Goal: Information Seeking & Learning: Check status

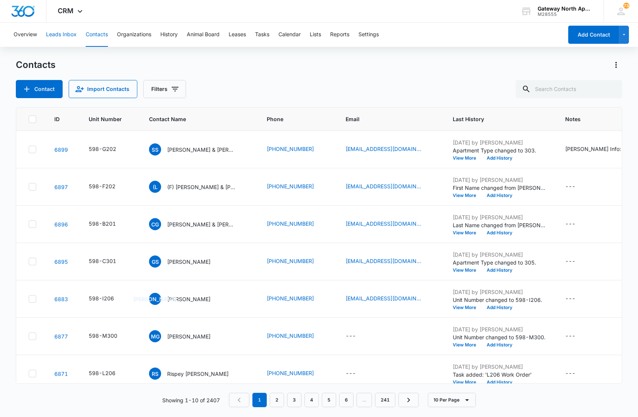
click at [60, 39] on button "Leads Inbox" at bounding box center [61, 35] width 31 height 24
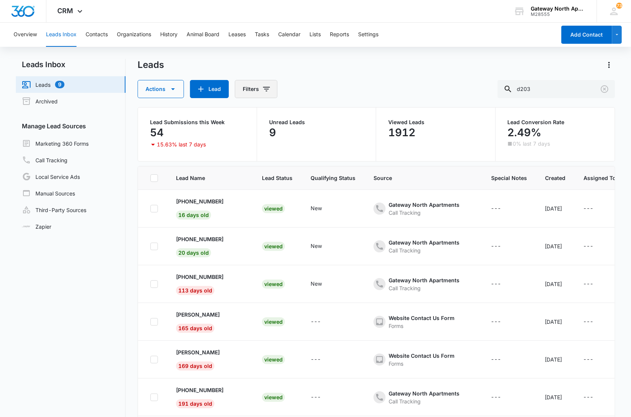
click at [260, 88] on button "Filters" at bounding box center [256, 89] width 43 height 18
click at [325, 157] on icon "Show Lead Status filters" at bounding box center [324, 155] width 9 height 9
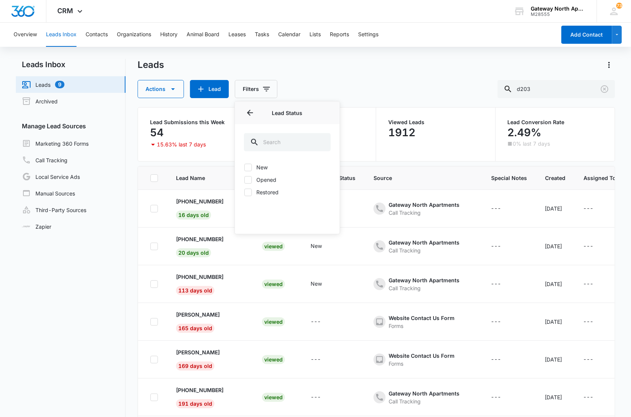
click at [258, 167] on label "New" at bounding box center [287, 167] width 87 height 8
click at [244, 167] on input "New" at bounding box center [244, 167] width 0 height 0
checkbox input "true"
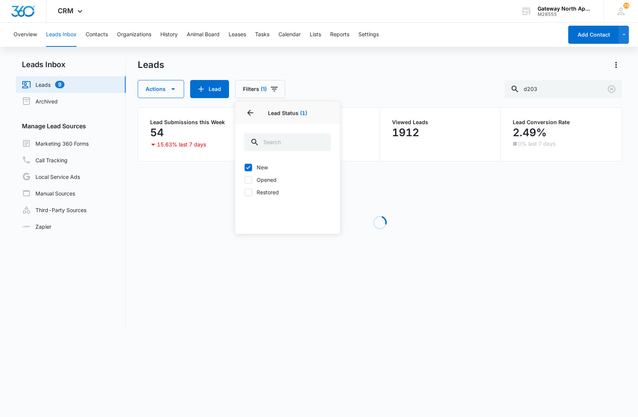
click at [324, 81] on div "Actions Lead Filters (1) Assigned To Lead Source Lead Status 1 Lead Status (1) …" at bounding box center [380, 89] width 484 height 18
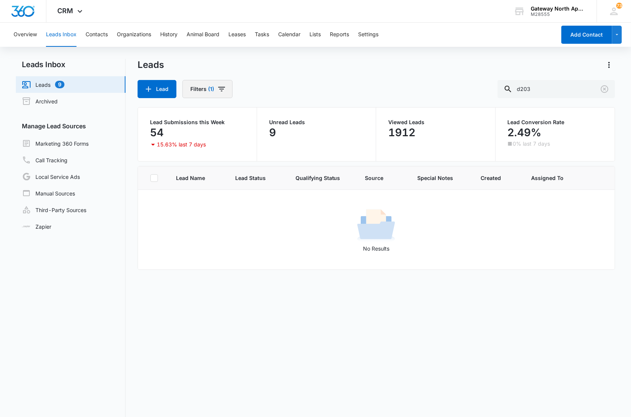
click at [221, 89] on icon "Filters" at bounding box center [221, 88] width 9 height 9
click at [233, 155] on icon "Clear" at bounding box center [235, 155] width 5 height 5
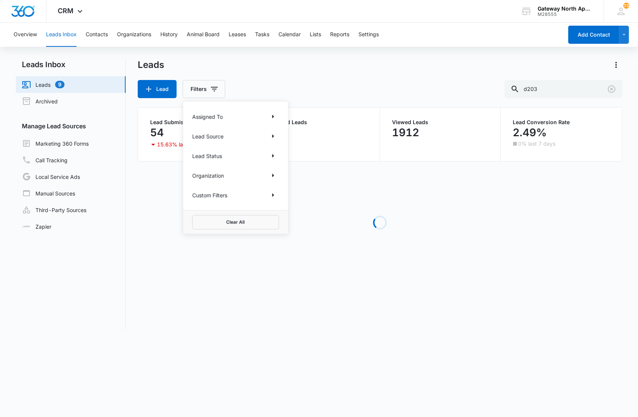
click at [274, 77] on div "Leads Lead Filters Assigned To Lead Source Lead Status Organization Custom Filt…" at bounding box center [380, 78] width 484 height 39
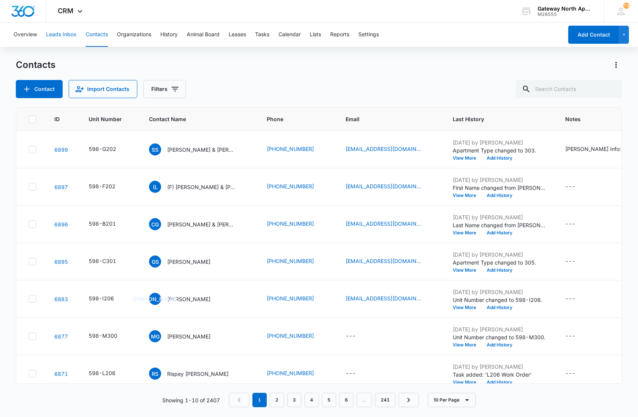
click at [73, 33] on button "Leads Inbox" at bounding box center [61, 35] width 31 height 24
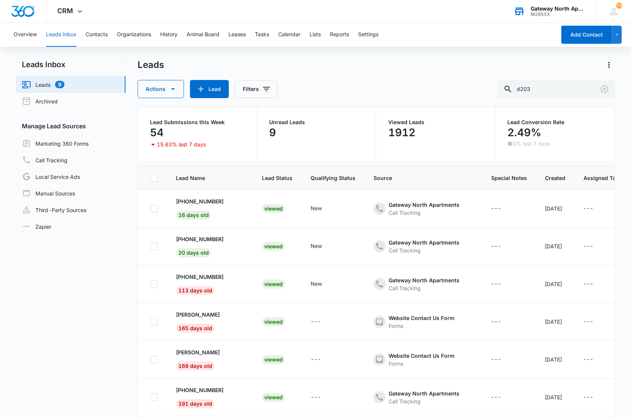
click at [583, 12] on div "M28555" at bounding box center [558, 14] width 55 height 5
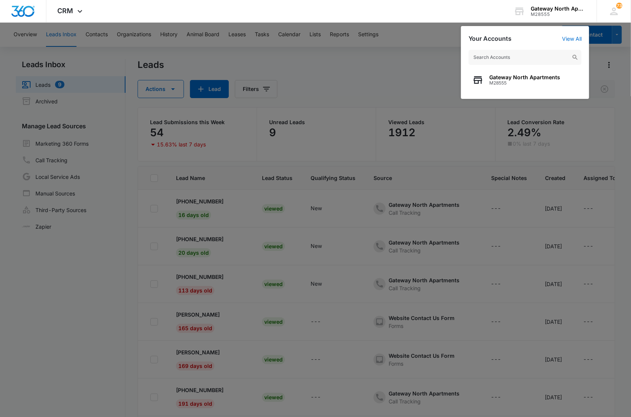
click at [378, 50] on div at bounding box center [315, 208] width 631 height 417
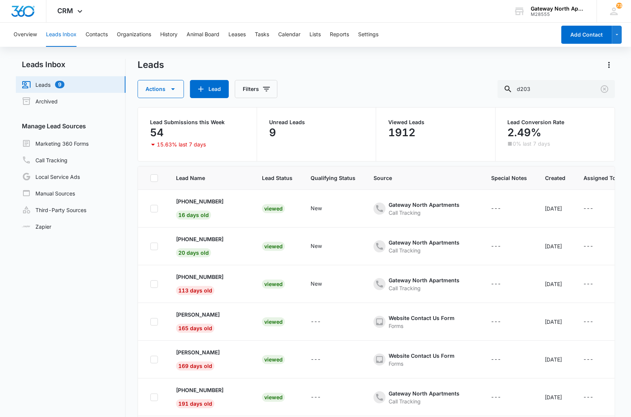
click at [398, 77] on div "Leads Actions Lead Filters d203" at bounding box center [377, 78] width 478 height 39
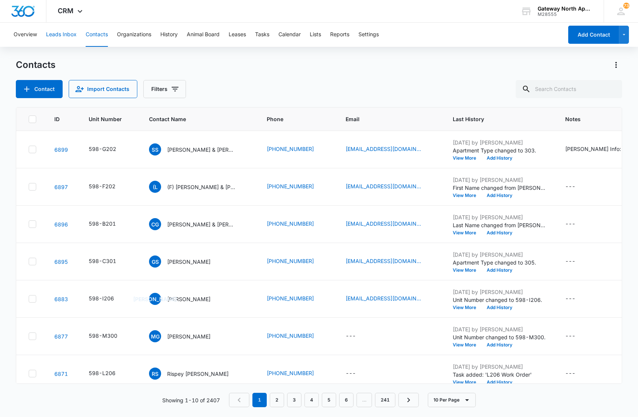
click at [70, 35] on button "Leads Inbox" at bounding box center [61, 35] width 31 height 24
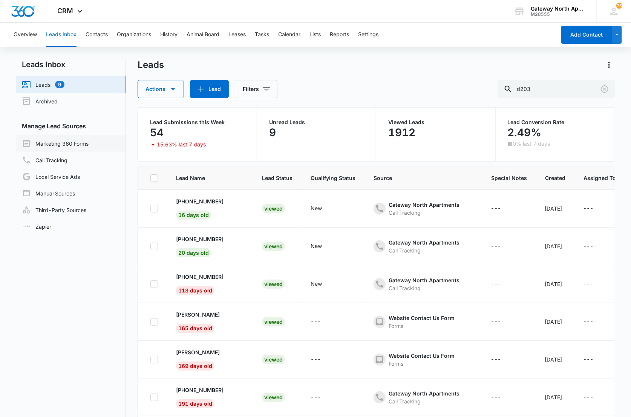
click at [44, 145] on link "Marketing 360 Forms" at bounding box center [55, 143] width 67 height 9
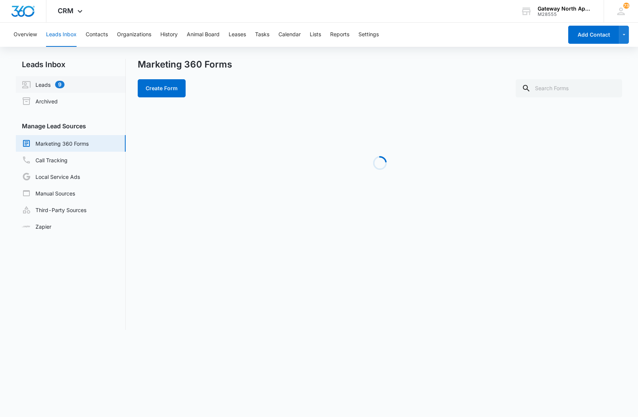
click at [43, 80] on link "Leads 9" at bounding box center [43, 84] width 43 height 9
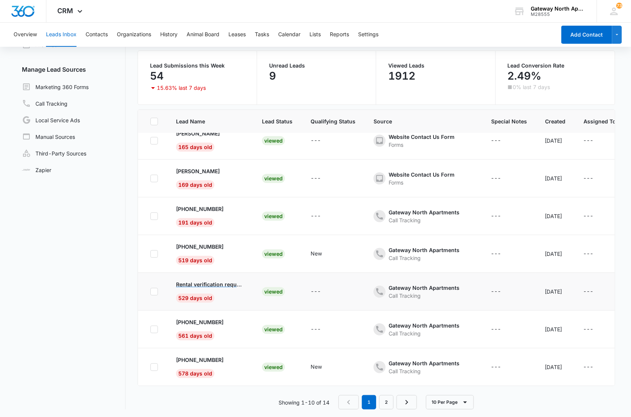
scroll to position [58, 0]
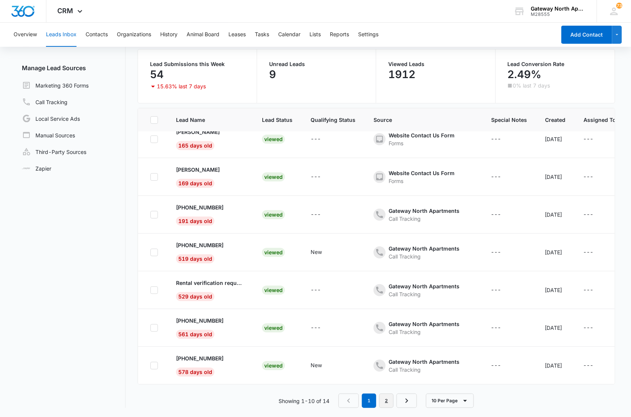
click at [383, 401] on link "2" at bounding box center [386, 400] width 14 height 14
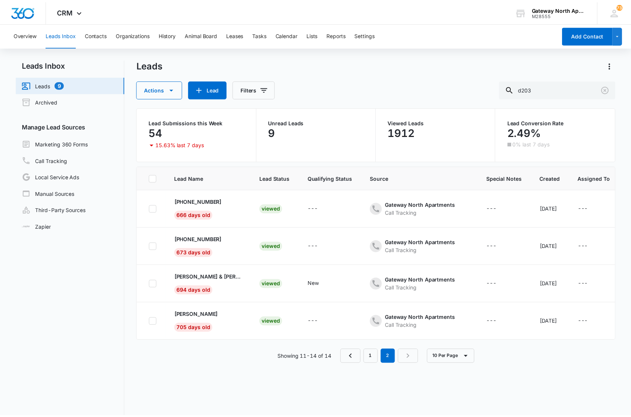
scroll to position [0, 0]
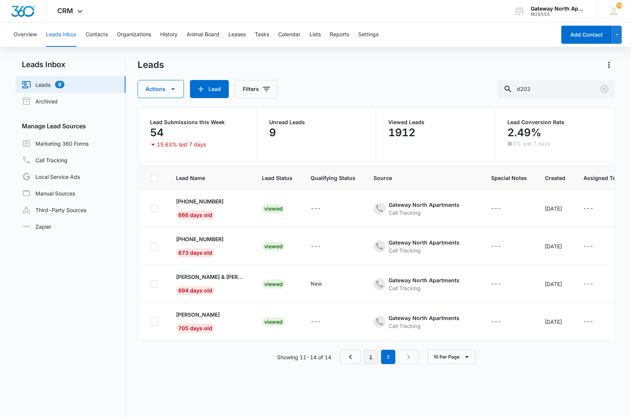
click at [371, 359] on link "1" at bounding box center [371, 357] width 14 height 14
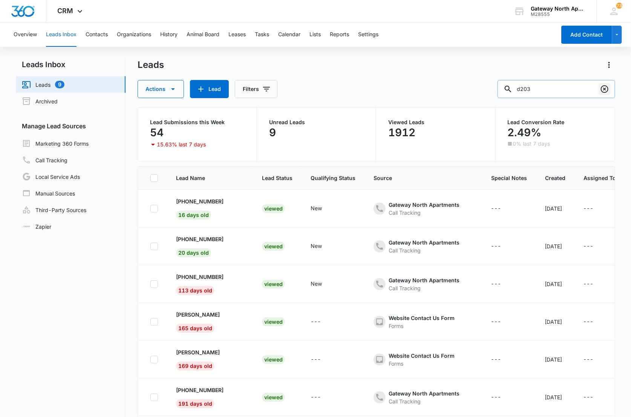
click at [604, 85] on icon "Clear" at bounding box center [605, 89] width 8 height 8
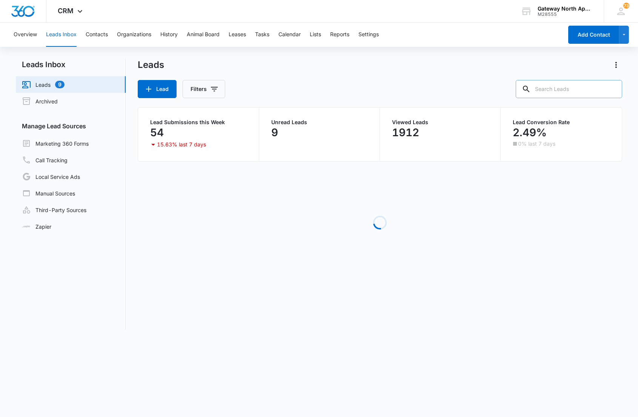
click at [371, 84] on div "Lead Filters" at bounding box center [380, 89] width 484 height 18
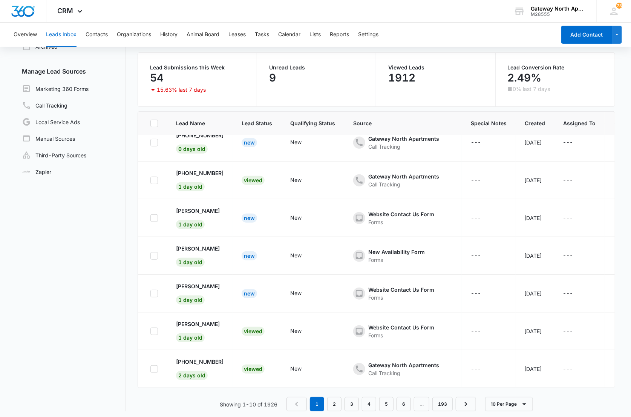
scroll to position [58, 0]
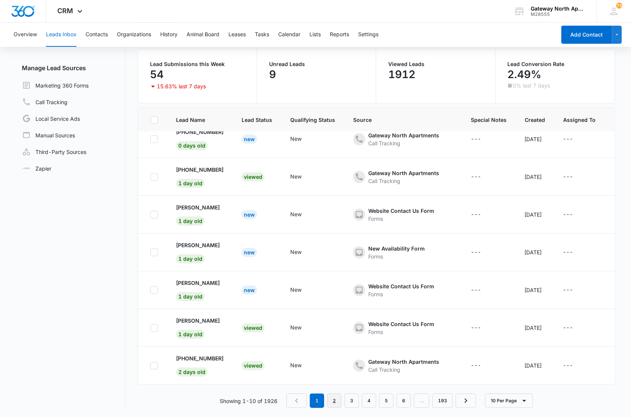
click at [332, 398] on link "2" at bounding box center [334, 400] width 14 height 14
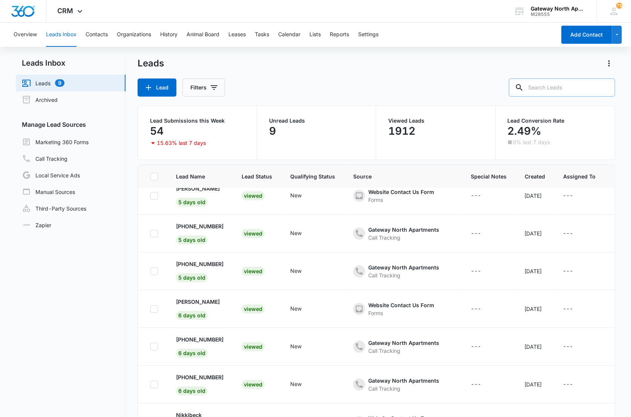
scroll to position [0, 0]
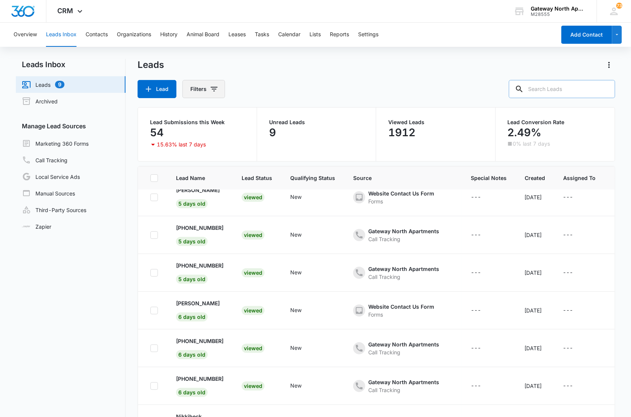
click at [220, 86] on button "Filters" at bounding box center [203, 89] width 43 height 18
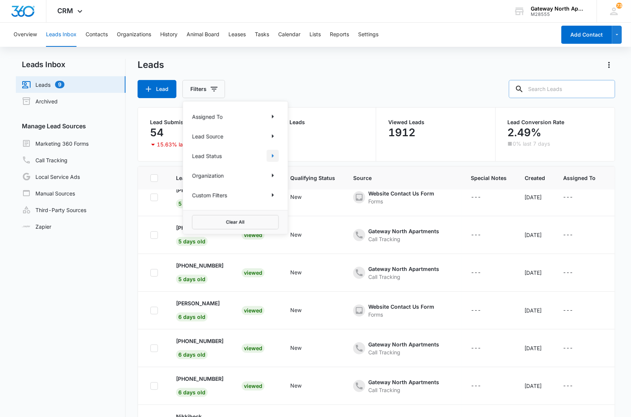
click at [273, 154] on icon "Show Lead Status filters" at bounding box center [272, 155] width 9 height 9
drag, startPoint x: 199, startPoint y: 164, endPoint x: 201, endPoint y: 159, distance: 5.6
click at [198, 164] on icon at bounding box center [196, 167] width 7 height 7
click at [192, 167] on input "New" at bounding box center [192, 167] width 0 height 0
checkbox input "true"
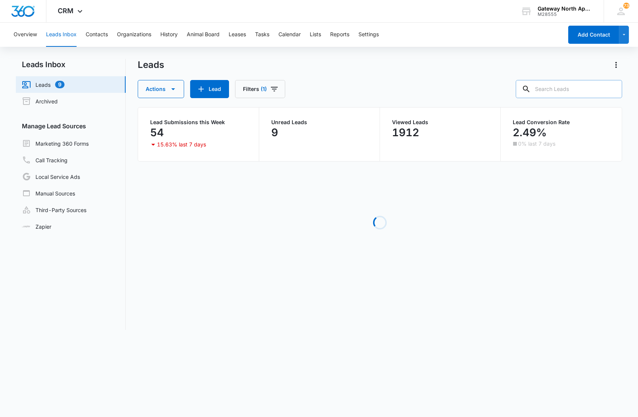
click at [308, 84] on div "Actions Lead Filters (1)" at bounding box center [380, 89] width 484 height 18
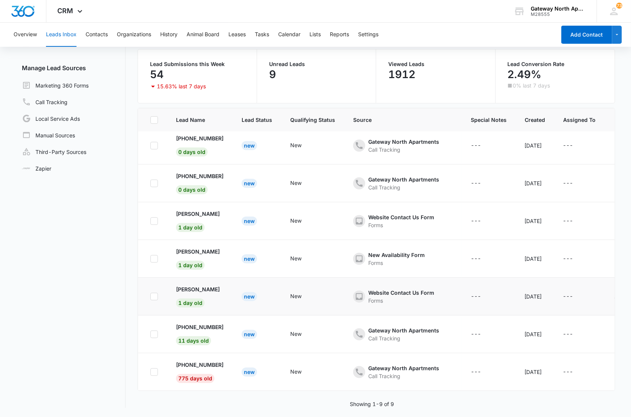
scroll to position [87, 0]
click at [189, 285] on p "[PERSON_NAME]" at bounding box center [198, 289] width 44 height 8
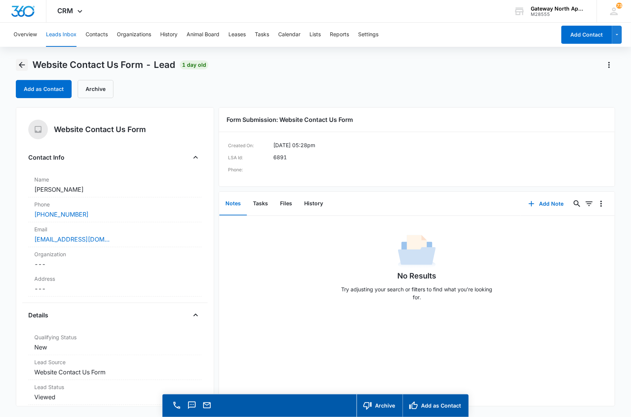
click at [19, 66] on icon "Back" at bounding box center [21, 64] width 9 height 9
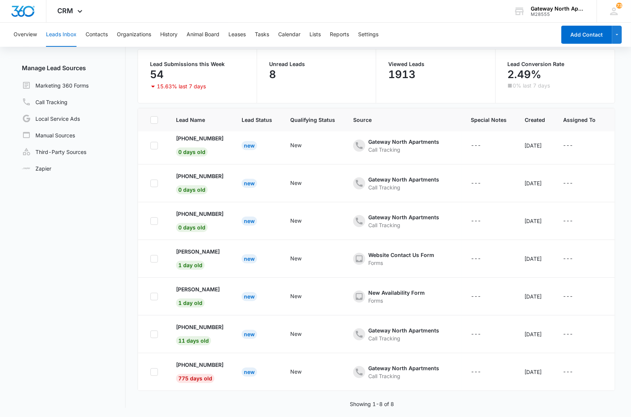
scroll to position [49, 0]
click at [204, 360] on p "[PHONE_NUMBER]" at bounding box center [200, 364] width 48 height 8
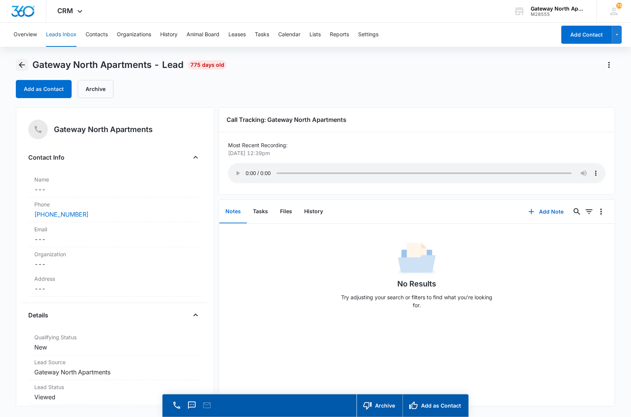
click at [24, 64] on icon "Back" at bounding box center [22, 65] width 6 height 6
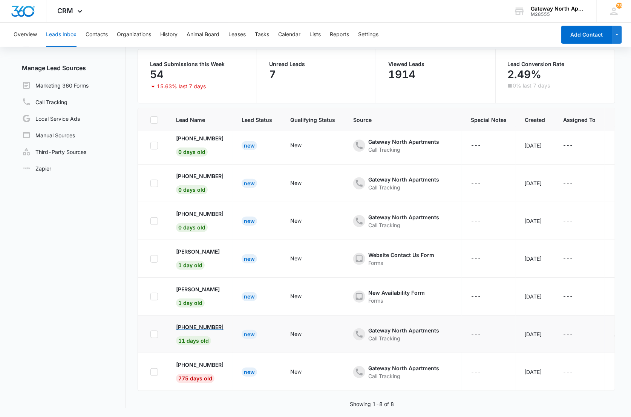
scroll to position [11, 0]
click at [202, 360] on p "[PHONE_NUMBER]" at bounding box center [200, 364] width 48 height 8
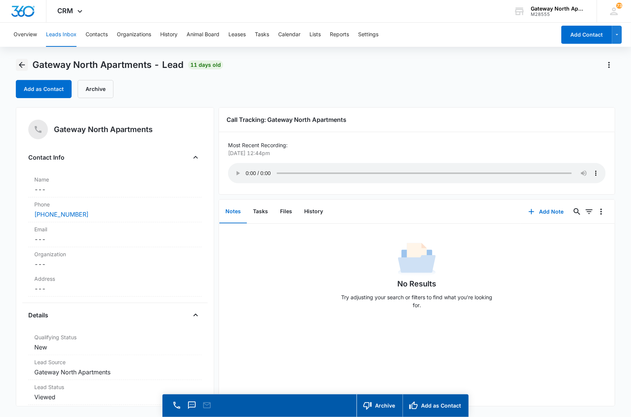
click at [22, 66] on icon "Back" at bounding box center [21, 64] width 9 height 9
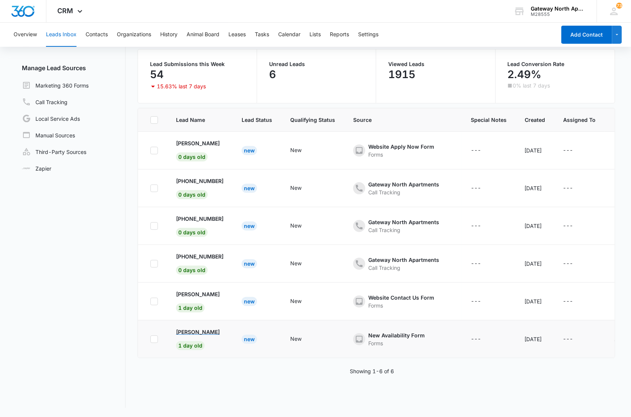
click at [197, 330] on p "[PERSON_NAME]" at bounding box center [198, 332] width 44 height 8
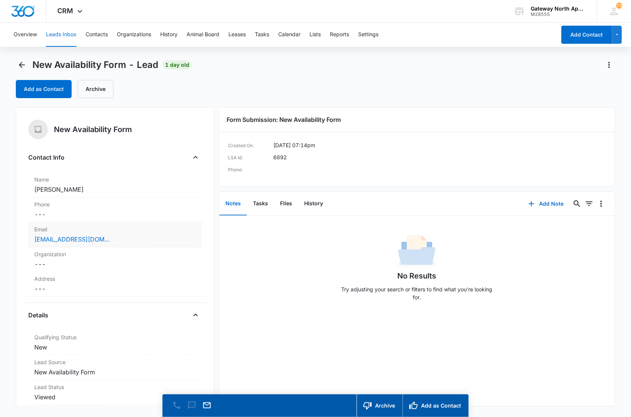
click at [126, 239] on div "[EMAIL_ADDRESS][DOMAIN_NAME]" at bounding box center [114, 239] width 161 height 9
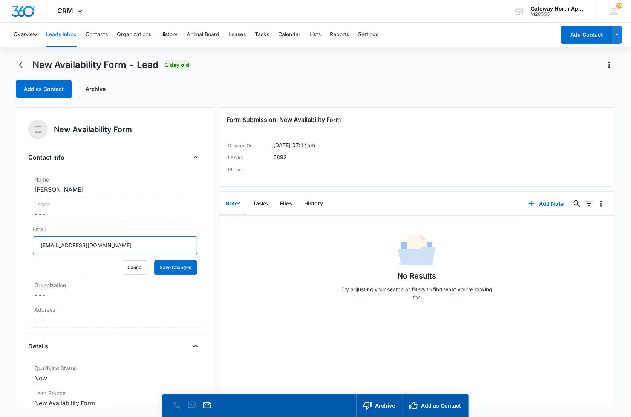
drag, startPoint x: 113, startPoint y: 248, endPoint x: 11, endPoint y: 246, distance: 102.2
click at [11, 246] on main "New Availability Form - Lead 1 day old Add as Contact Archive New Availability …" at bounding box center [315, 248] width 631 height 379
click at [131, 268] on button "Cancel" at bounding box center [135, 267] width 26 height 14
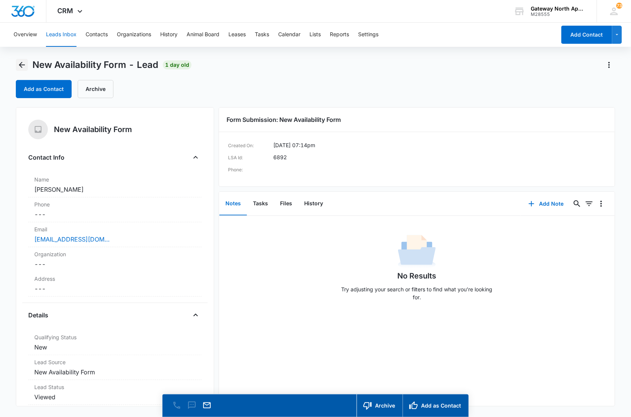
click at [20, 66] on icon "Back" at bounding box center [21, 64] width 9 height 9
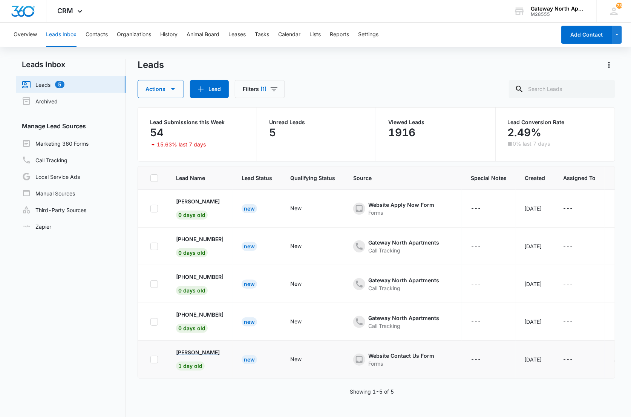
click at [204, 351] on p "[PERSON_NAME]" at bounding box center [198, 352] width 44 height 8
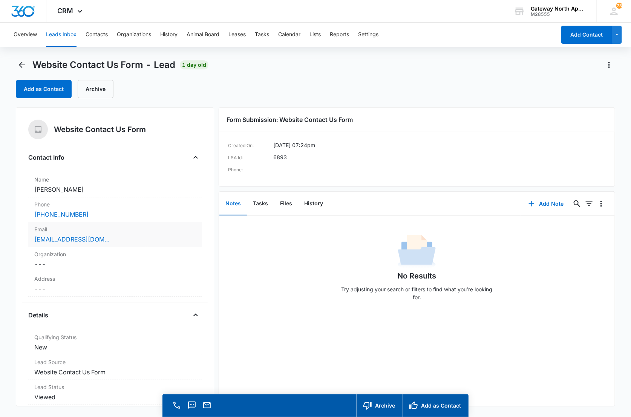
click at [172, 237] on div "[EMAIL_ADDRESS][DOMAIN_NAME]" at bounding box center [114, 239] width 161 height 9
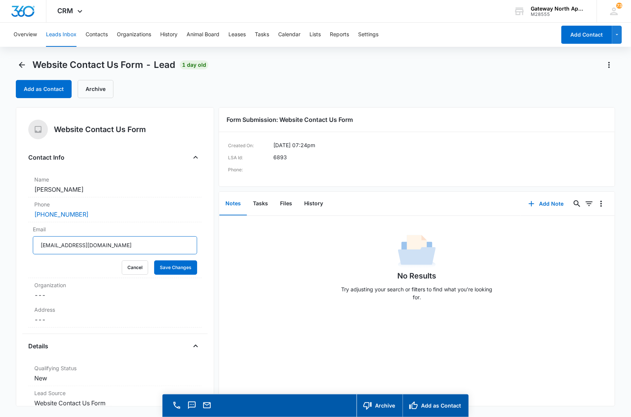
drag, startPoint x: 130, startPoint y: 245, endPoint x: 27, endPoint y: 251, distance: 103.5
click at [27, 251] on div "Website Contact Us Form Contact Info Name Cancel Save Changes [PERSON_NAME] Pho…" at bounding box center [115, 256] width 198 height 299
click at [20, 62] on icon "Back" at bounding box center [21, 64] width 9 height 9
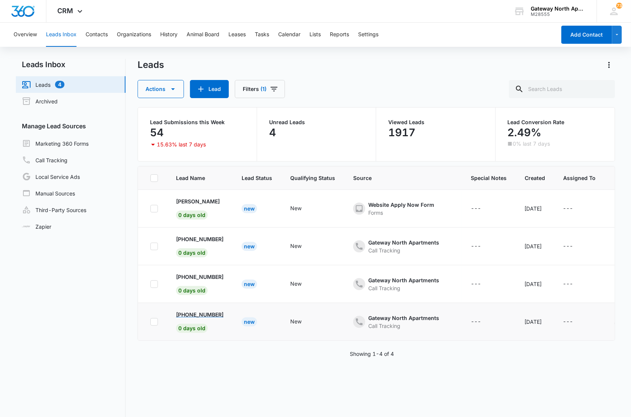
click at [216, 313] on p "[PHONE_NUMBER]" at bounding box center [200, 314] width 48 height 8
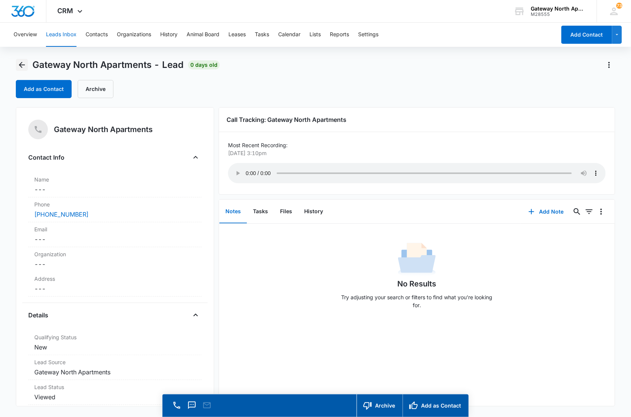
click at [23, 66] on icon "Back" at bounding box center [21, 64] width 9 height 9
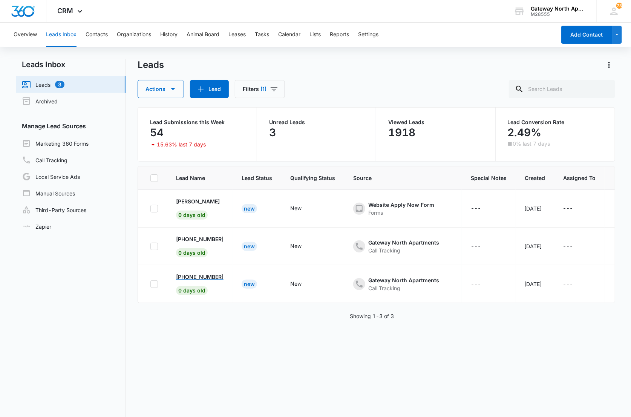
click at [195, 276] on p "[PHONE_NUMBER]" at bounding box center [200, 277] width 48 height 8
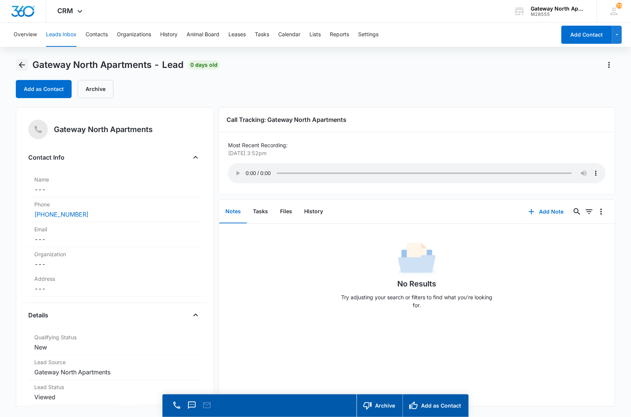
click at [20, 62] on icon "Back" at bounding box center [21, 64] width 9 height 9
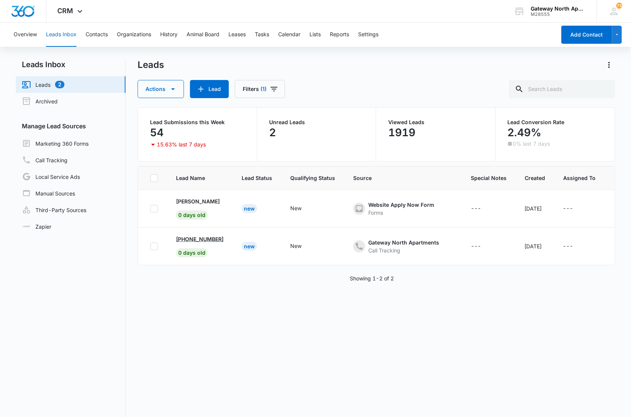
click at [205, 238] on p "[PHONE_NUMBER]" at bounding box center [200, 239] width 48 height 8
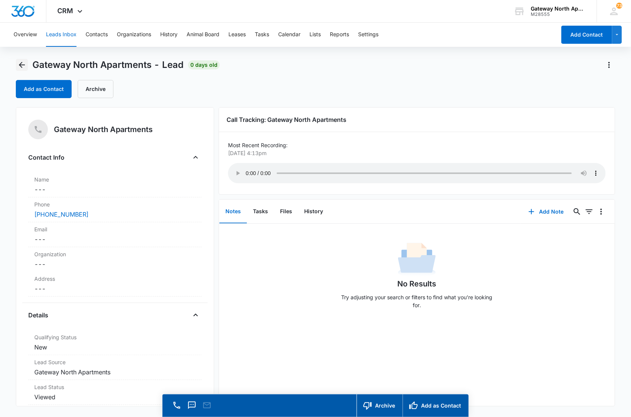
click at [23, 64] on icon "Back" at bounding box center [21, 64] width 9 height 9
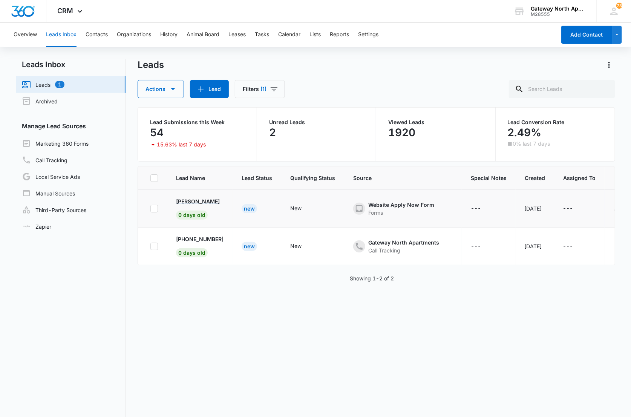
click at [191, 197] on p "[PERSON_NAME]" at bounding box center [198, 201] width 44 height 8
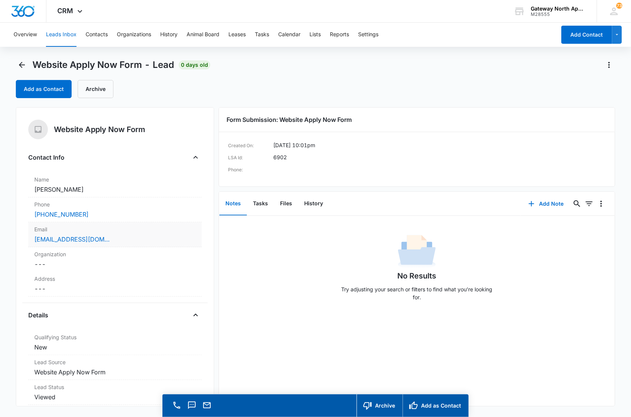
click at [164, 241] on div "[EMAIL_ADDRESS][DOMAIN_NAME]" at bounding box center [114, 239] width 161 height 9
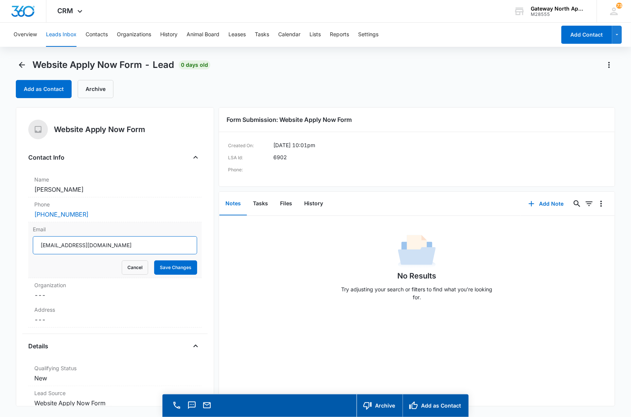
drag, startPoint x: 129, startPoint y: 243, endPoint x: 40, endPoint y: 244, distance: 89.0
click at [40, 244] on input "[EMAIL_ADDRESS][DOMAIN_NAME]" at bounding box center [115, 245] width 164 height 18
click at [126, 267] on button "Cancel" at bounding box center [135, 267] width 26 height 14
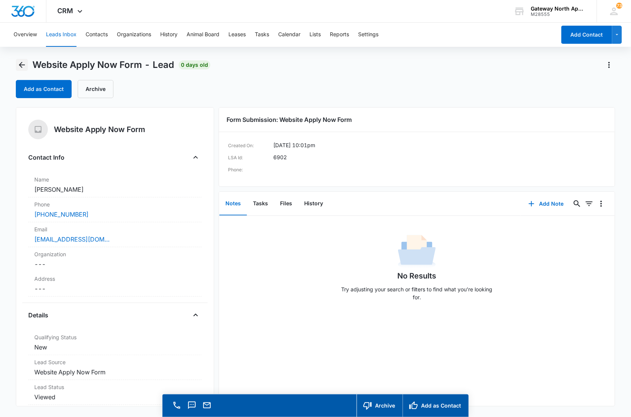
click at [21, 64] on icon "Back" at bounding box center [22, 65] width 6 height 6
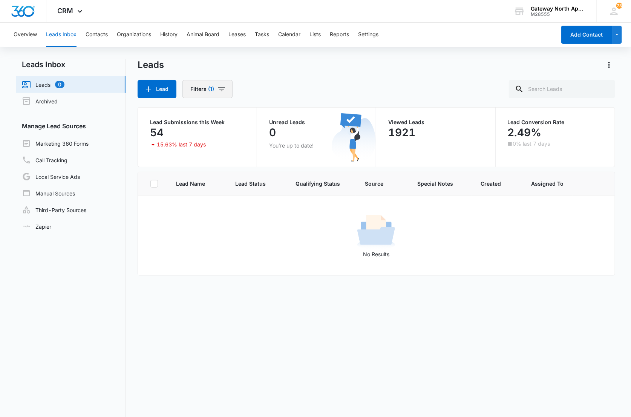
click at [221, 90] on icon "Filters" at bounding box center [221, 88] width 9 height 9
click at [233, 155] on icon "Clear" at bounding box center [236, 156] width 6 height 6
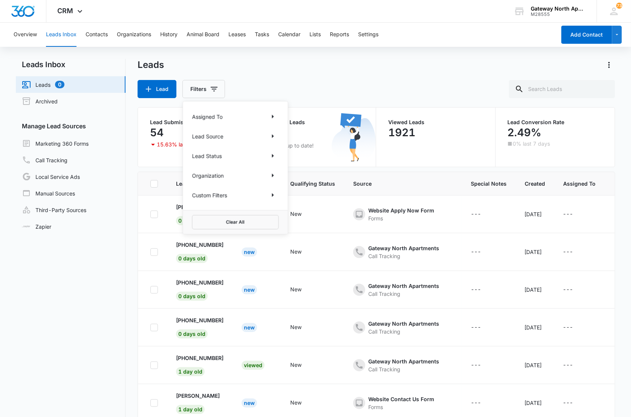
click at [263, 67] on div "Leads" at bounding box center [377, 65] width 478 height 12
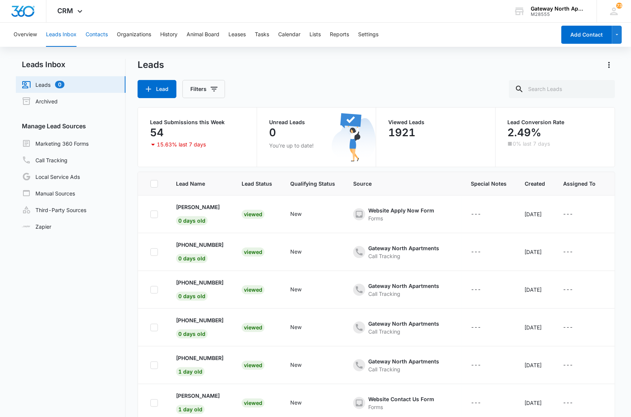
click at [91, 36] on button "Contacts" at bounding box center [97, 35] width 22 height 24
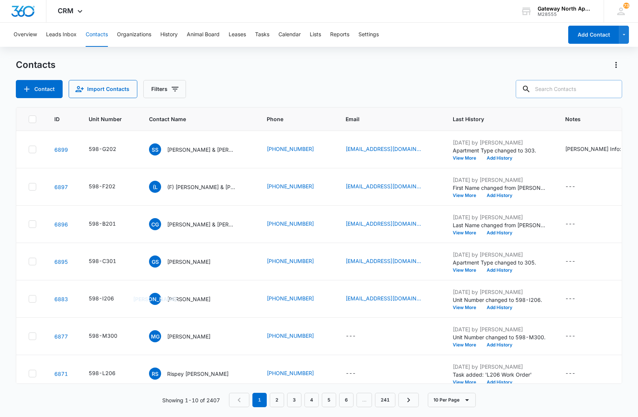
click at [555, 89] on input "text" at bounding box center [568, 89] width 106 height 18
type input "cherry"
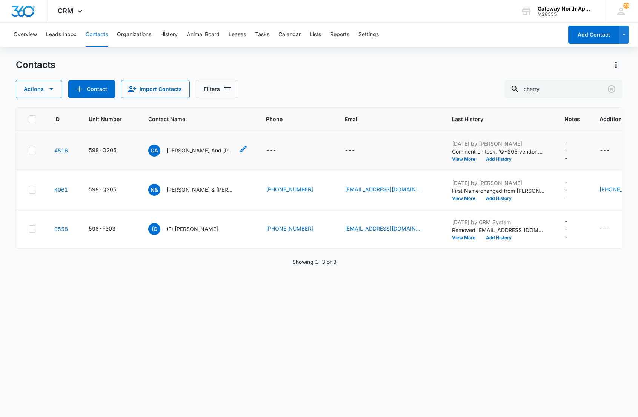
click at [172, 153] on p "[PERSON_NAME] And [PERSON_NAME]" at bounding box center [200, 150] width 68 height 8
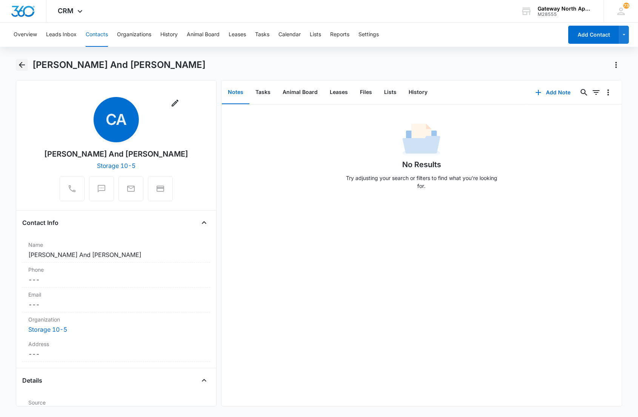
click at [20, 64] on icon "Back" at bounding box center [22, 65] width 6 height 6
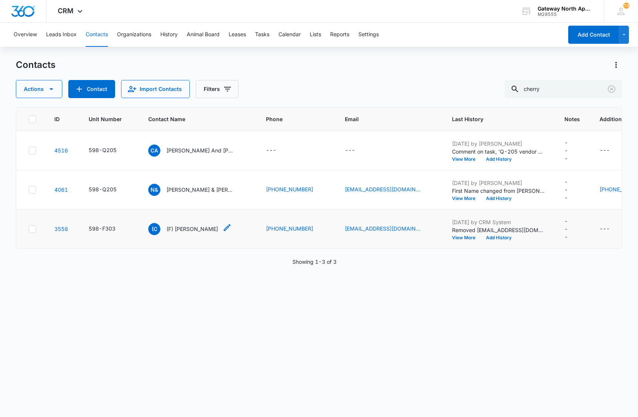
click at [186, 229] on p "(F) [PERSON_NAME]" at bounding box center [192, 229] width 52 height 8
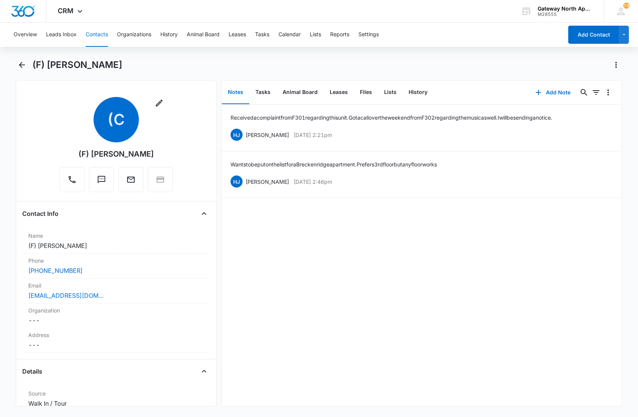
click at [80, 55] on div "Overview Leads Inbox Contacts Organizations History Animal Board Leases Tasks C…" at bounding box center [319, 219] width 638 height 393
click at [19, 64] on icon "Back" at bounding box center [22, 65] width 6 height 6
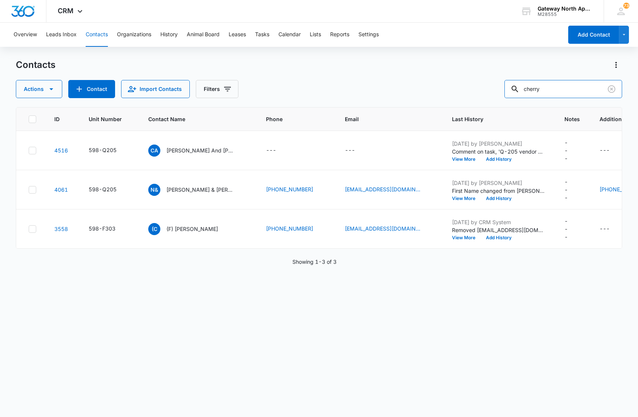
drag, startPoint x: 555, startPoint y: 92, endPoint x: 474, endPoint y: 89, distance: 81.9
click at [474, 89] on div "Actions Contact Import Contacts Filters cherry" at bounding box center [319, 89] width 606 height 18
type input "cgdominguez"
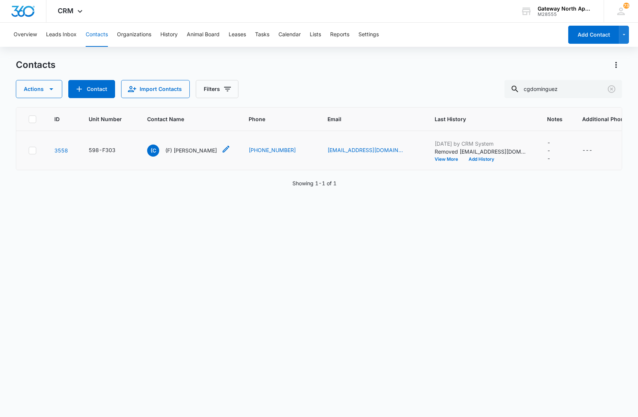
click at [183, 146] on p "(F) [PERSON_NAME]" at bounding box center [191, 150] width 52 height 8
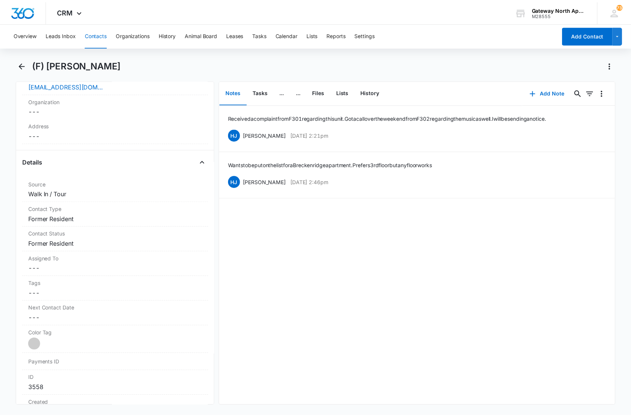
scroll to position [42, 0]
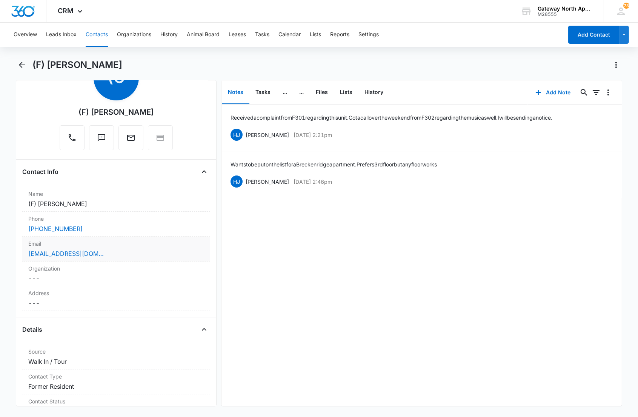
click at [133, 255] on div "[EMAIL_ADDRESS][DOMAIN_NAME]" at bounding box center [115, 253] width 175 height 9
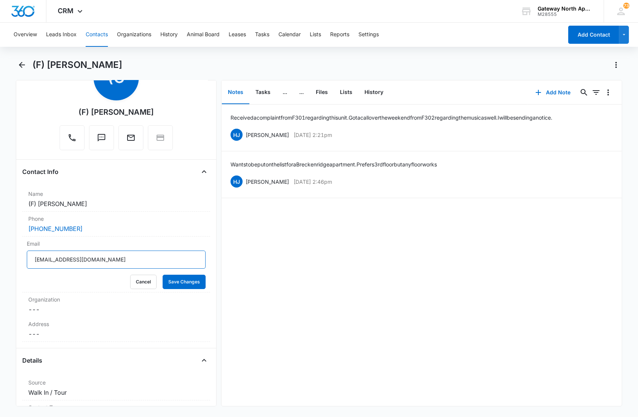
drag, startPoint x: 112, startPoint y: 261, endPoint x: -1, endPoint y: 264, distance: 113.2
click at [0, 264] on html "CRM Apps Reputation Websites Forms CRM Email Social Content Ads Intelligence Fi…" at bounding box center [319, 208] width 638 height 417
click at [187, 278] on button "Save Changes" at bounding box center [184, 281] width 43 height 14
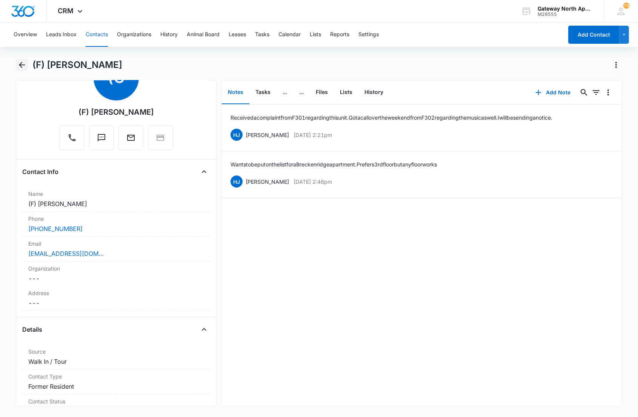
click at [18, 64] on icon "Back" at bounding box center [21, 64] width 9 height 9
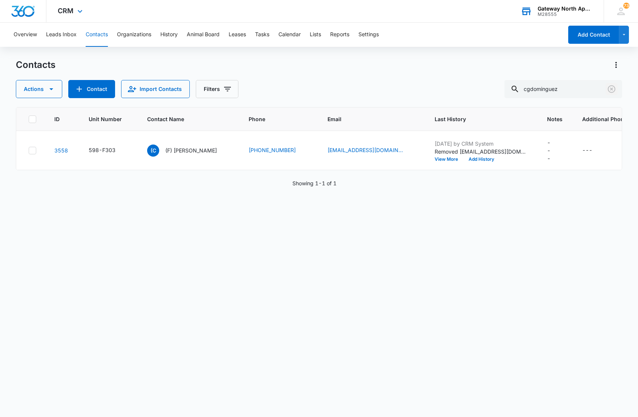
drag, startPoint x: 605, startPoint y: 89, endPoint x: 596, endPoint y: 0, distance: 89.1
click at [606, 89] on button "Clear" at bounding box center [611, 89] width 12 height 12
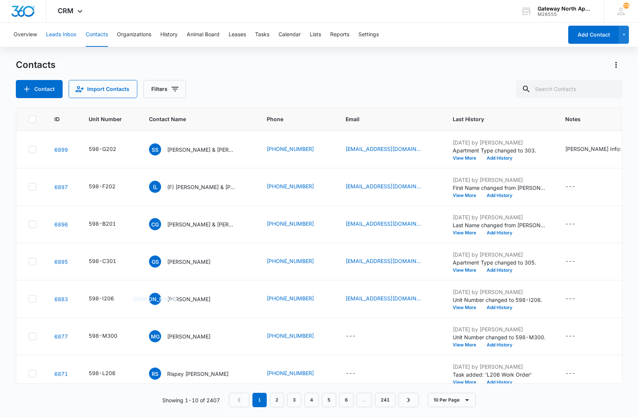
click at [57, 28] on button "Leads Inbox" at bounding box center [61, 35] width 31 height 24
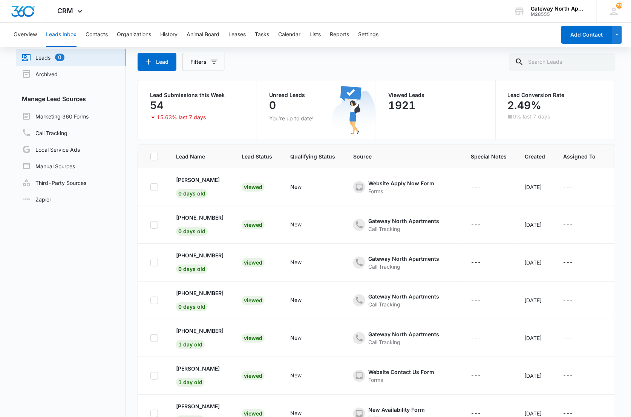
scroll to position [42, 0]
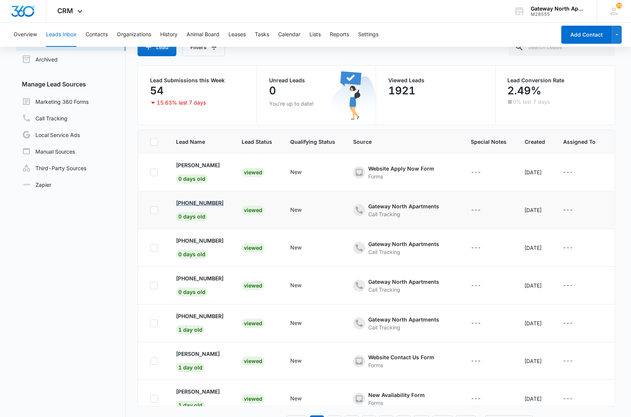
click at [200, 203] on p "[PHONE_NUMBER]" at bounding box center [200, 203] width 48 height 8
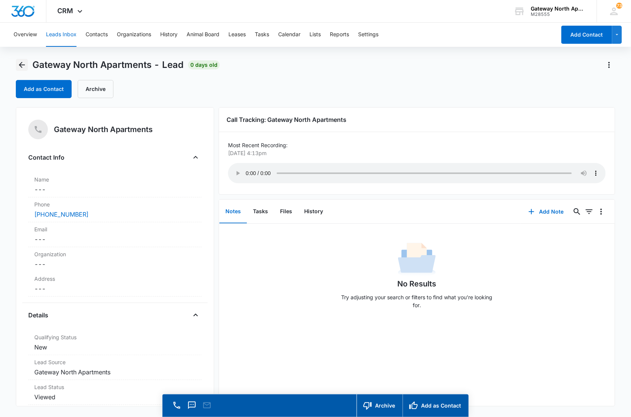
click at [18, 66] on icon "Back" at bounding box center [21, 64] width 9 height 9
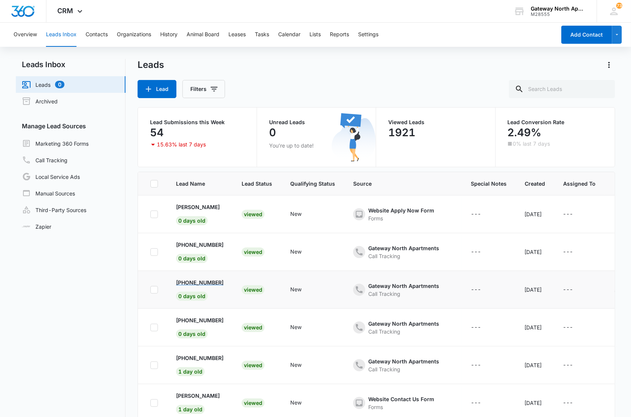
click at [193, 282] on p "[PHONE_NUMBER]" at bounding box center [200, 282] width 48 height 8
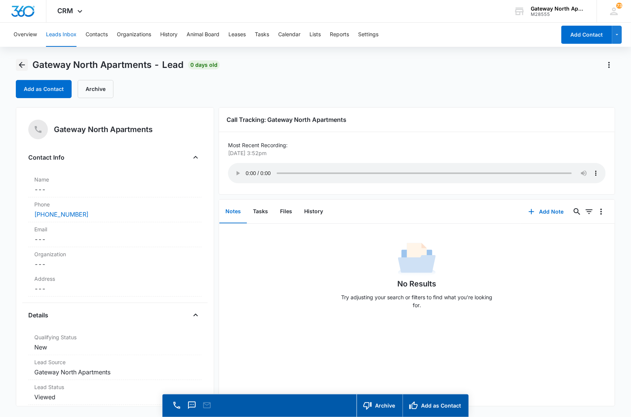
click at [21, 64] on icon "Back" at bounding box center [21, 64] width 9 height 9
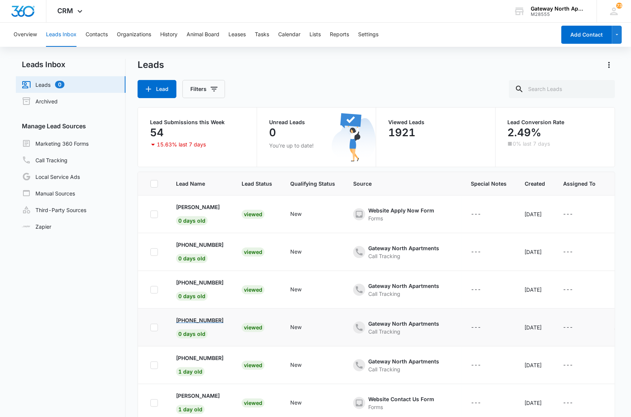
click at [208, 316] on p "[PHONE_NUMBER]" at bounding box center [200, 320] width 48 height 8
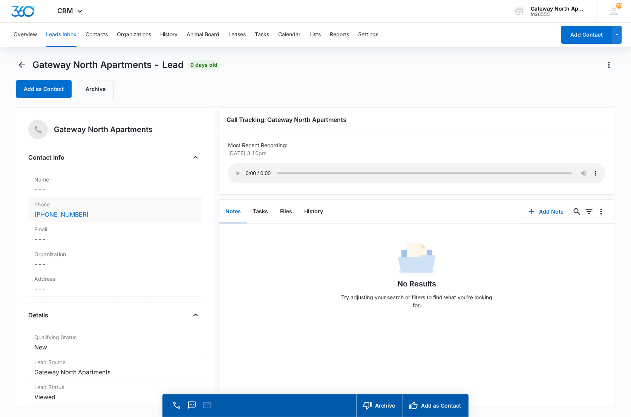
click at [120, 210] on div "[PHONE_NUMBER]" at bounding box center [114, 214] width 161 height 9
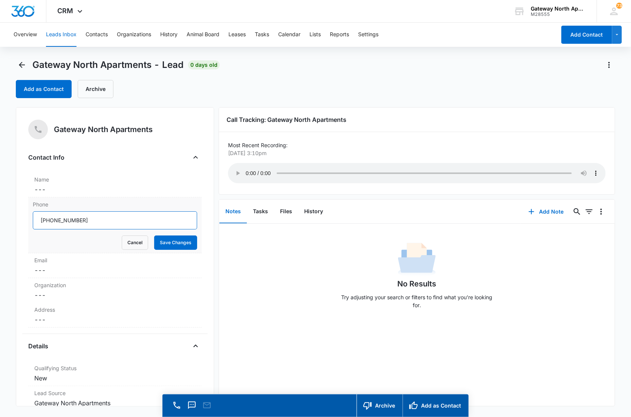
drag, startPoint x: 102, startPoint y: 218, endPoint x: 48, endPoint y: 219, distance: 54.3
click at [48, 219] on input "Phone" at bounding box center [115, 220] width 164 height 18
click at [21, 63] on icon "Back" at bounding box center [22, 65] width 6 height 6
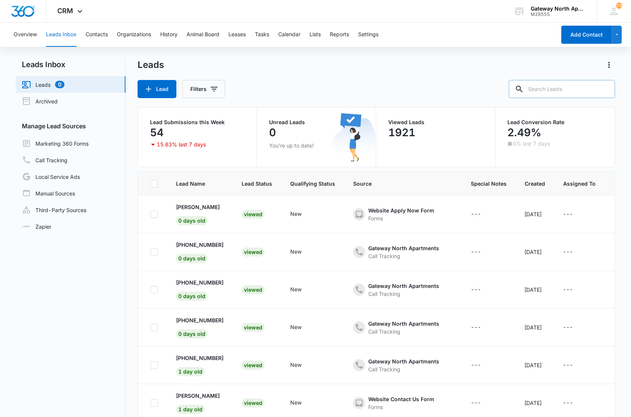
click at [560, 89] on input "text" at bounding box center [562, 89] width 106 height 18
paste input "[PHONE_NUMBER]"
type input "[PHONE_NUMBER]"
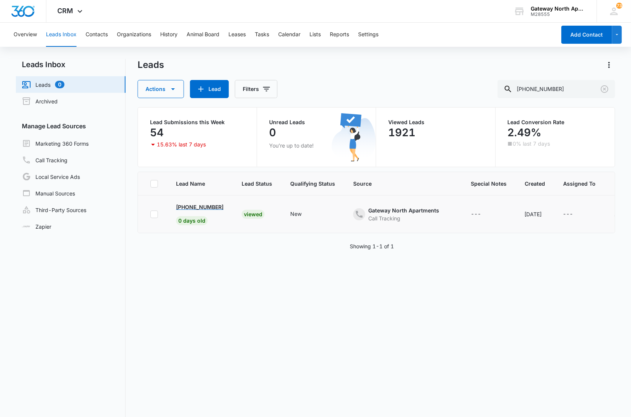
click at [196, 204] on p "[PHONE_NUMBER]" at bounding box center [200, 207] width 48 height 8
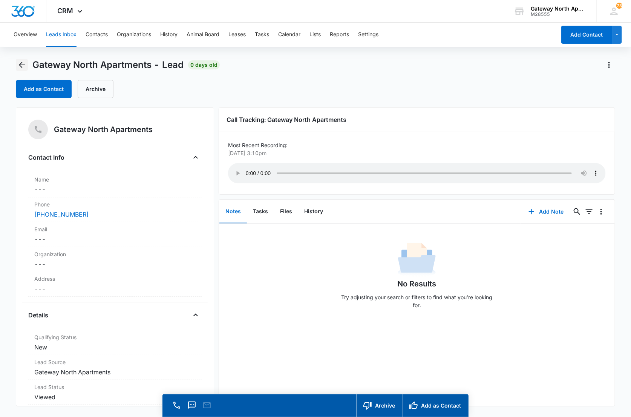
click at [19, 63] on icon "Back" at bounding box center [21, 64] width 9 height 9
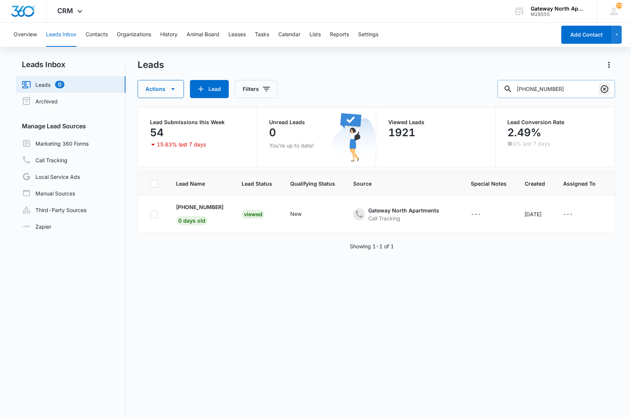
click at [605, 89] on icon "Clear" at bounding box center [605, 89] width 8 height 8
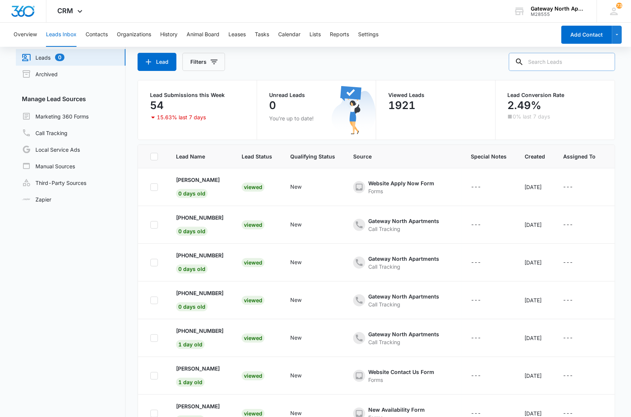
scroll to position [42, 0]
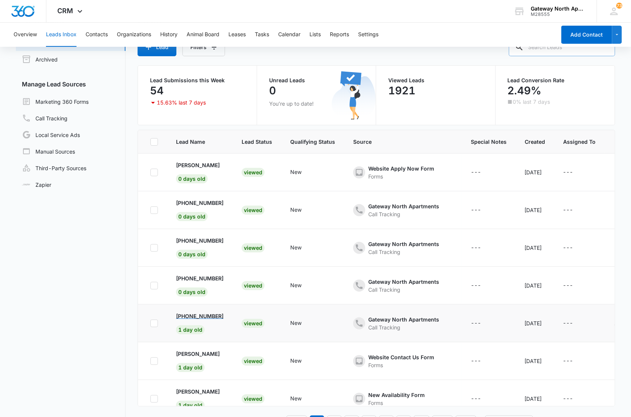
click at [199, 316] on p "[PHONE_NUMBER]" at bounding box center [200, 316] width 48 height 8
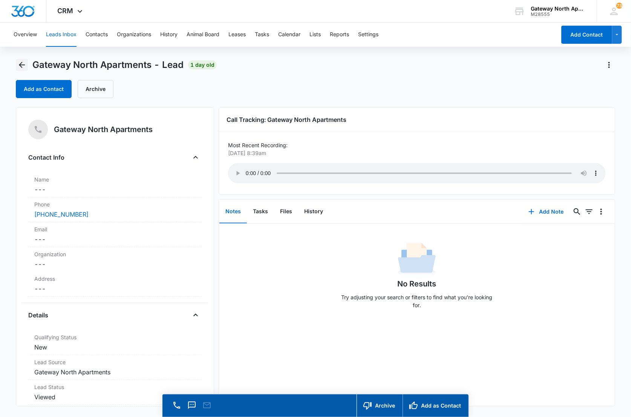
click at [21, 62] on icon "Back" at bounding box center [22, 65] width 6 height 6
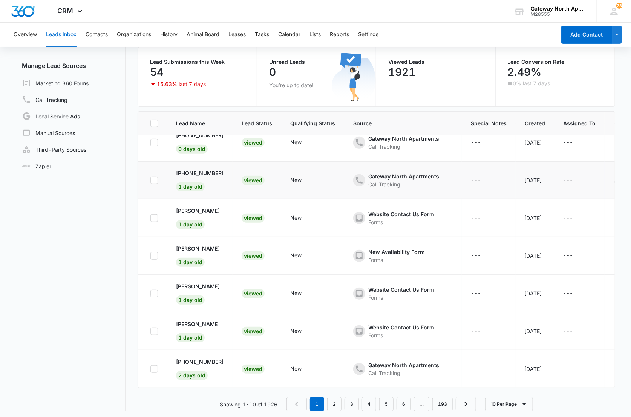
scroll to position [63, 0]
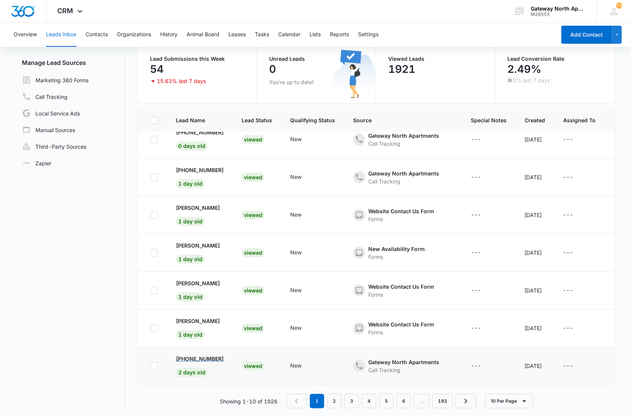
click at [206, 354] on p "[PHONE_NUMBER]" at bounding box center [200, 358] width 48 height 8
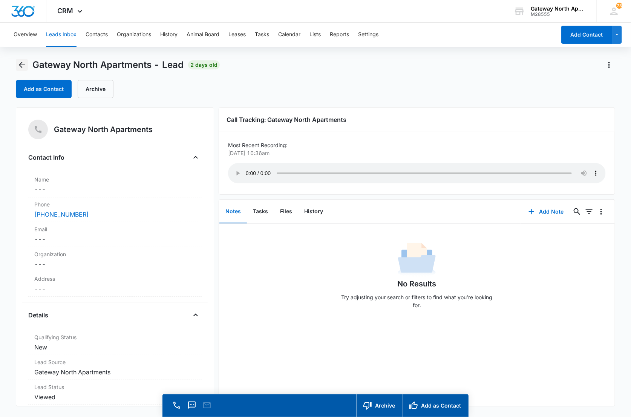
click at [27, 63] on button "Back" at bounding box center [22, 65] width 12 height 12
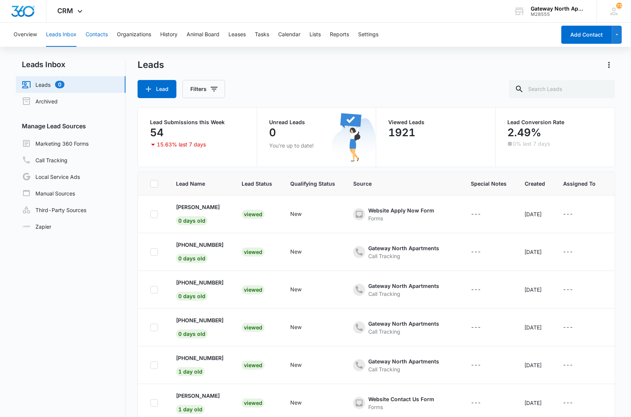
click at [98, 31] on button "Contacts" at bounding box center [97, 35] width 22 height 24
